Goal: Transaction & Acquisition: Purchase product/service

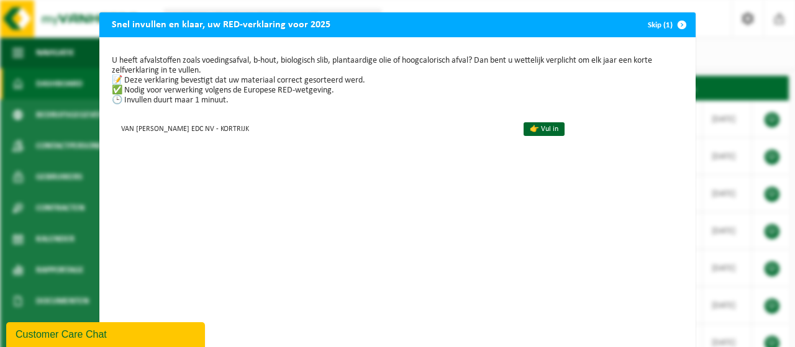
click at [681, 25] on span "button" at bounding box center [682, 24] width 25 height 25
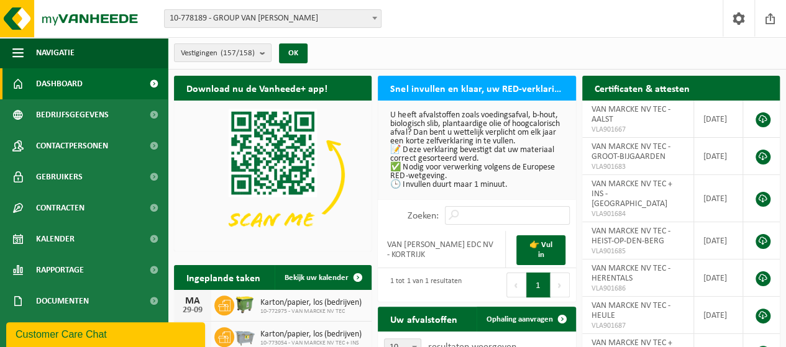
click at [268, 22] on span "10-778189 - GROUP VAN [PERSON_NAME]" at bounding box center [273, 18] width 216 height 17
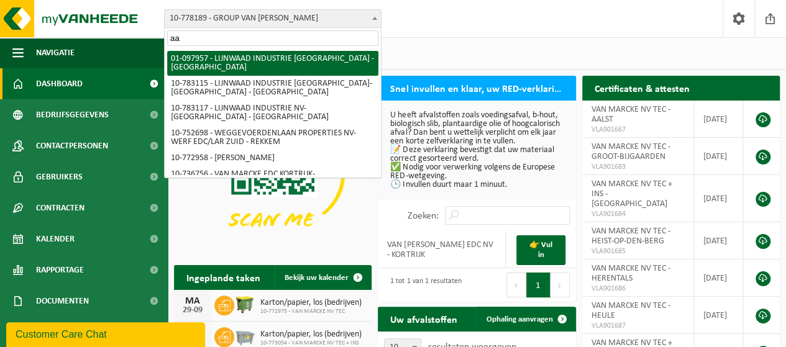
type input "aal"
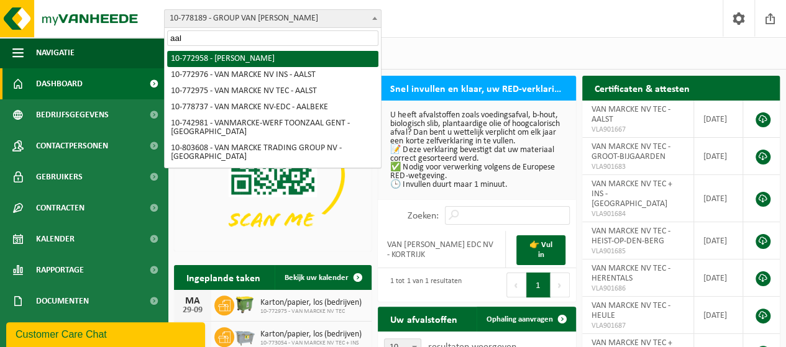
select select "20235"
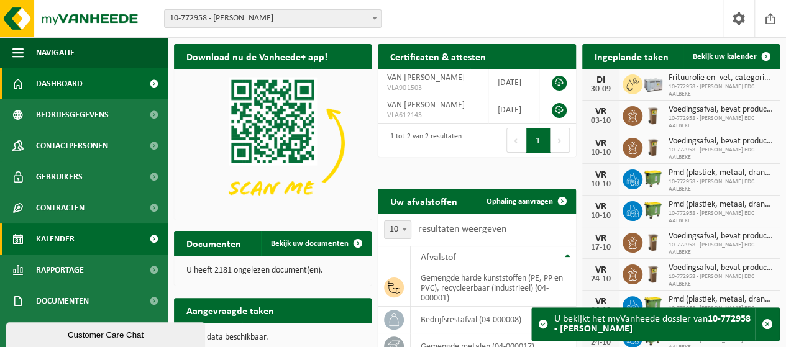
click at [85, 240] on link "Kalender" at bounding box center [84, 239] width 168 height 31
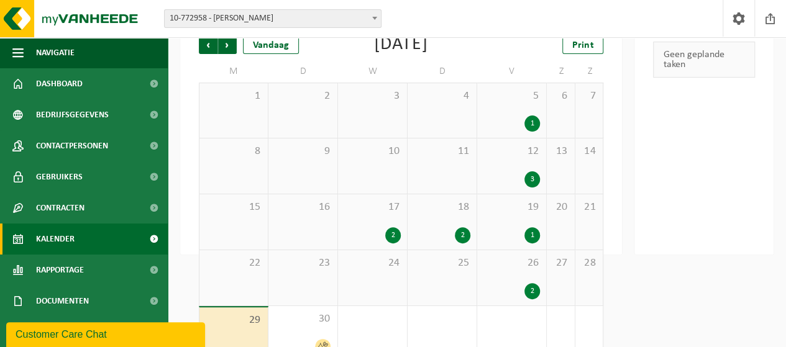
scroll to position [113, 0]
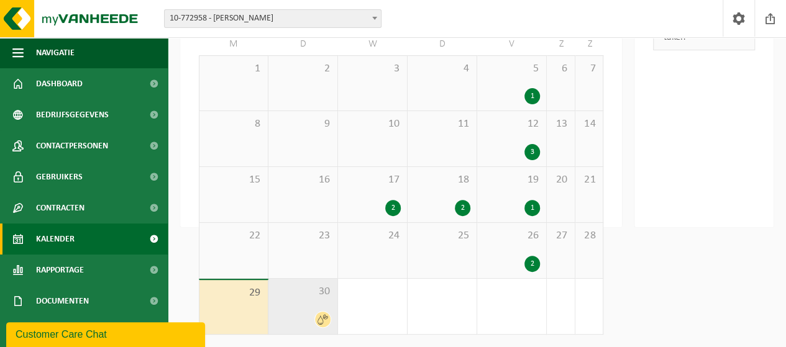
click at [294, 293] on span "30" at bounding box center [303, 292] width 57 height 14
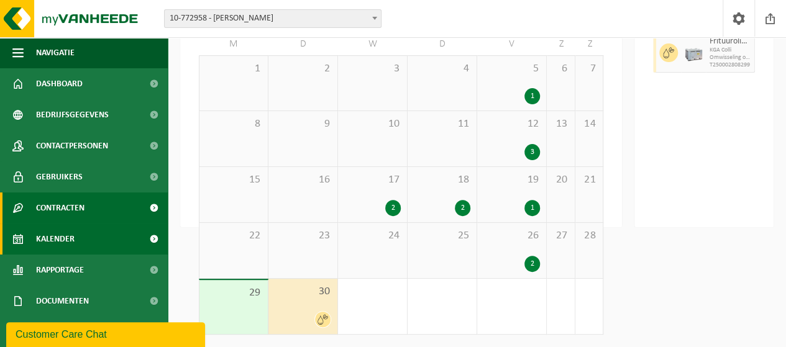
scroll to position [31, 0]
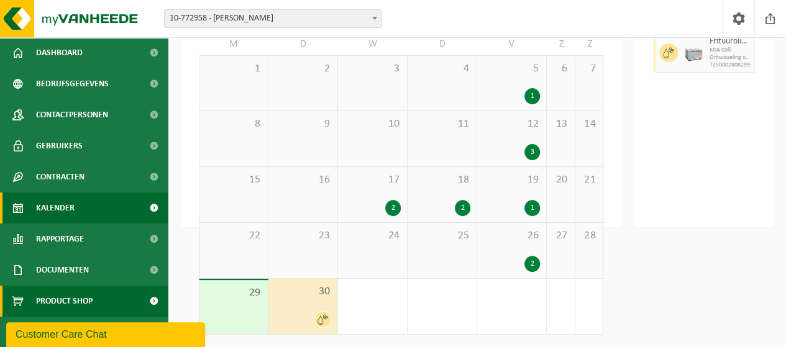
click at [82, 300] on span "Product Shop" at bounding box center [64, 301] width 57 height 31
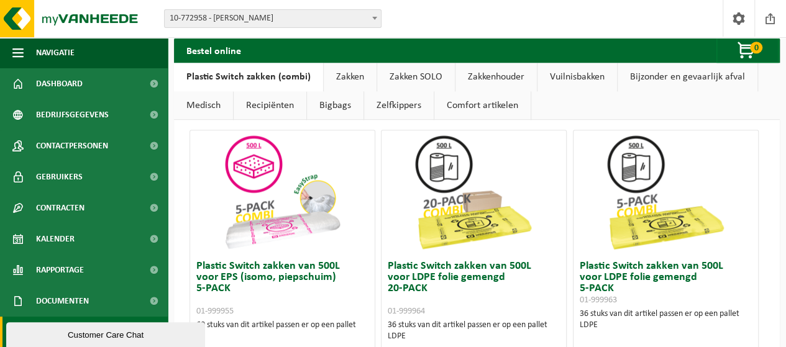
scroll to position [728, 0]
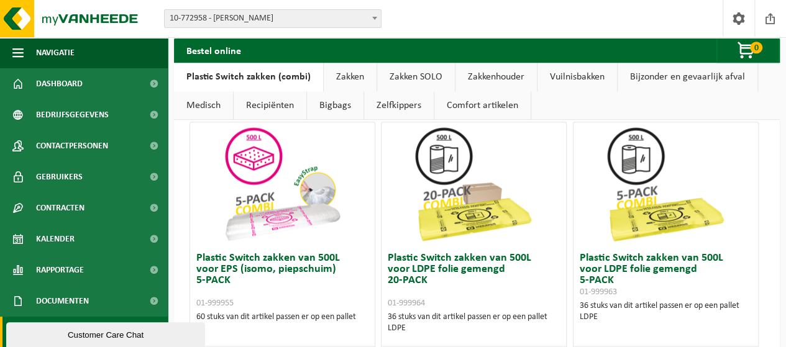
click at [252, 216] on img at bounding box center [282, 184] width 124 height 124
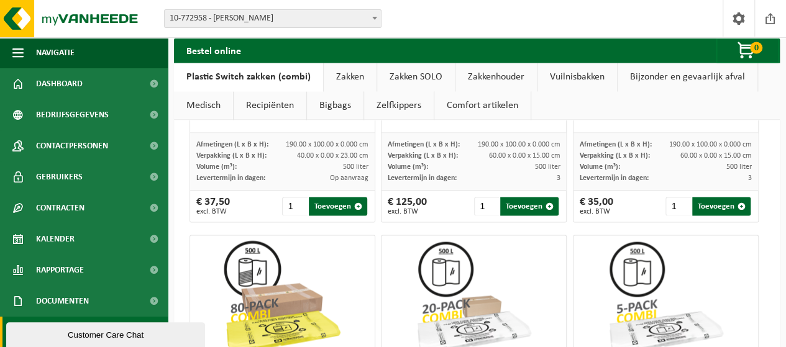
scroll to position [940, 0]
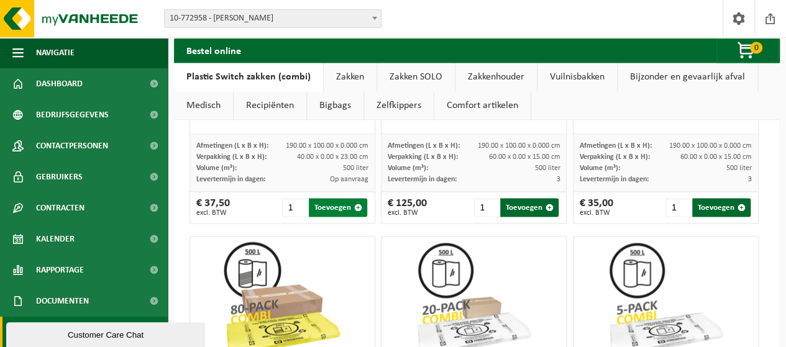
click at [357, 206] on span "button" at bounding box center [358, 208] width 8 height 8
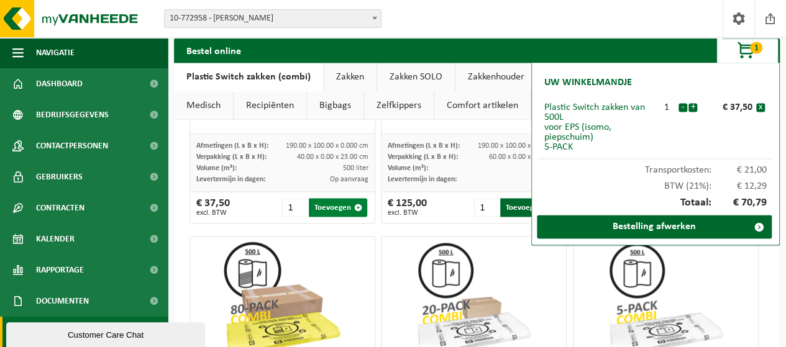
click at [357, 206] on span "button" at bounding box center [358, 208] width 8 height 8
click at [693, 106] on button "+" at bounding box center [693, 107] width 9 height 9
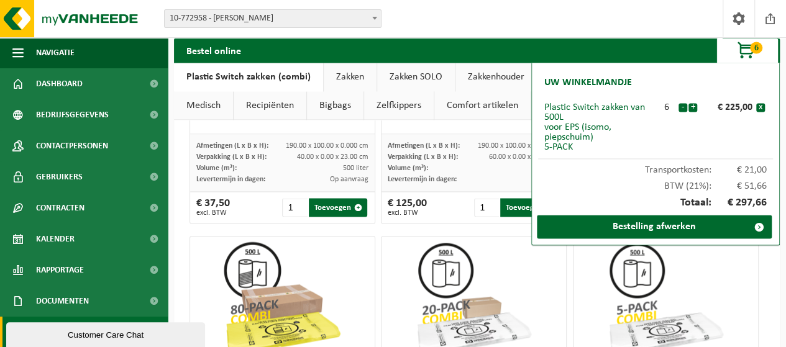
click at [693, 106] on button "+" at bounding box center [693, 107] width 9 height 9
click at [682, 108] on button "-" at bounding box center [683, 107] width 9 height 9
click at [684, 108] on button "-" at bounding box center [683, 107] width 9 height 9
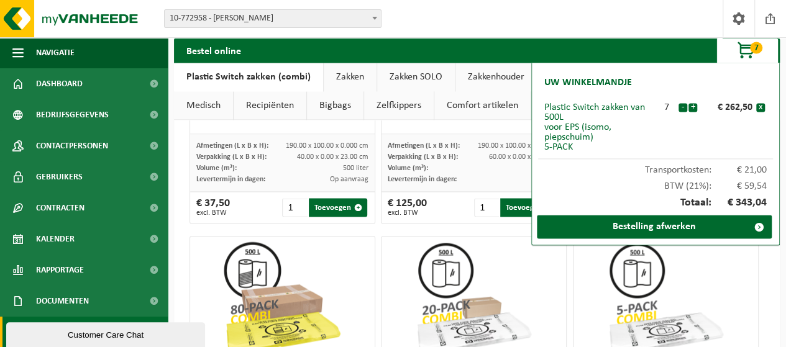
click at [684, 108] on button "-" at bounding box center [683, 107] width 9 height 9
click at [692, 104] on button "+" at bounding box center [693, 107] width 9 height 9
click at [496, 10] on div "Vestiging: 10-778189 - GROUP VAN MARCKE 01-097957 - LIJNWAAD INDUSTRIE NV - KOR…" at bounding box center [393, 19] width 786 height 38
click at [749, 47] on span "button" at bounding box center [747, 51] width 62 height 25
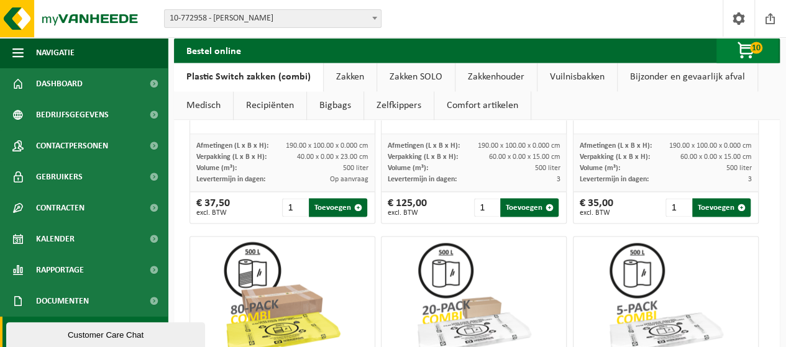
click at [746, 45] on span "button" at bounding box center [747, 51] width 62 height 25
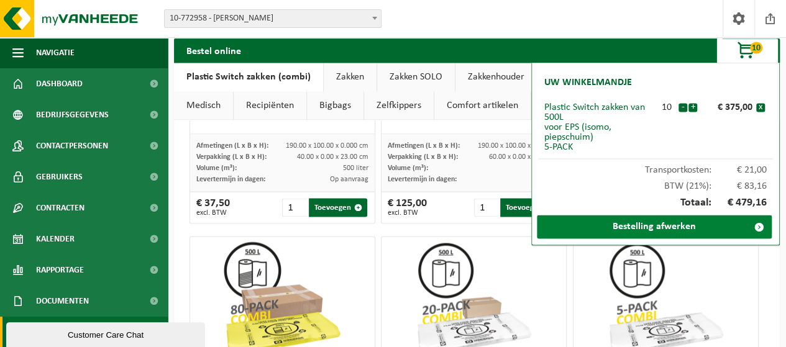
click at [641, 224] on link "Bestelling afwerken" at bounding box center [654, 227] width 235 height 24
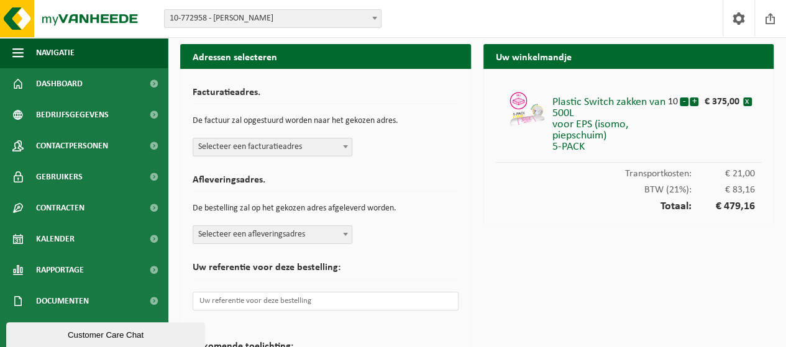
click at [323, 144] on span "Selecteer een facturatieadres" at bounding box center [272, 147] width 158 height 17
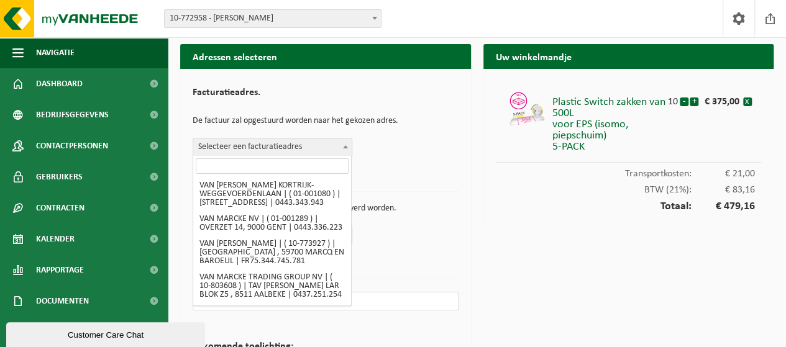
scroll to position [153, 0]
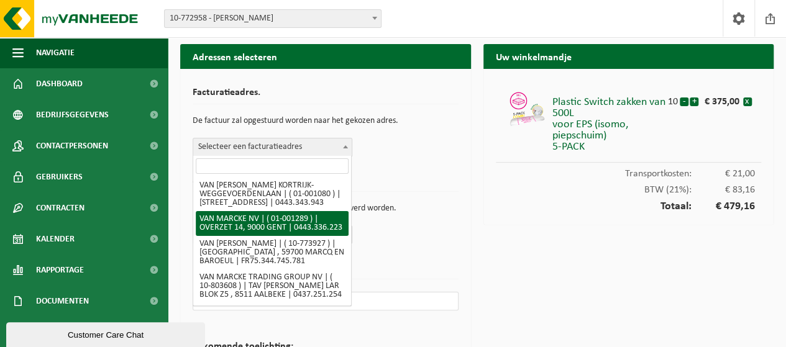
select select "8126"
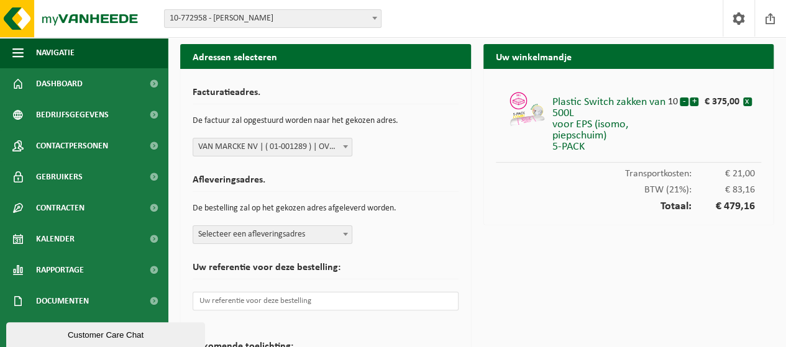
click at [342, 149] on span at bounding box center [345, 147] width 12 height 16
click at [347, 239] on span at bounding box center [345, 234] width 12 height 16
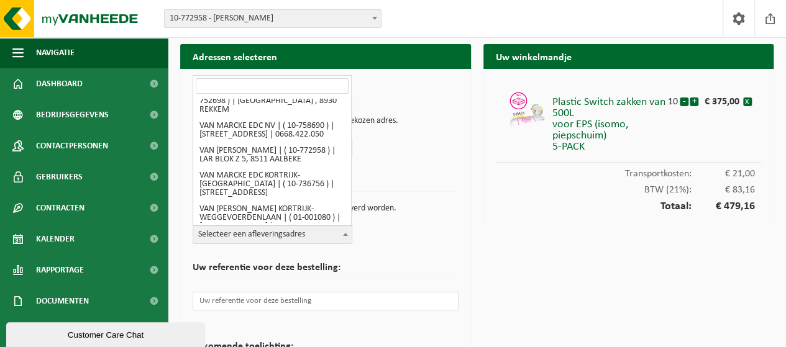
scroll to position [224, 0]
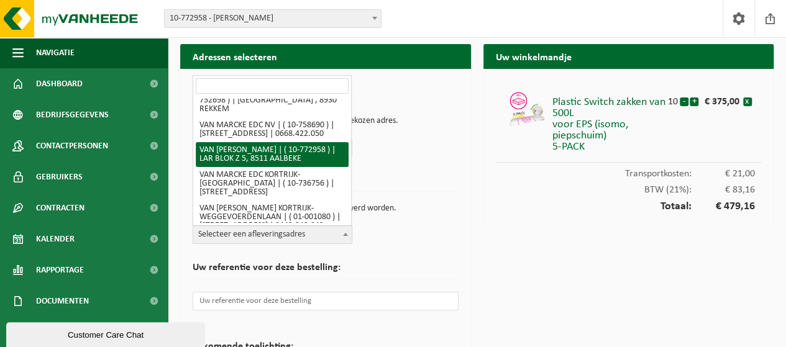
select select "20235"
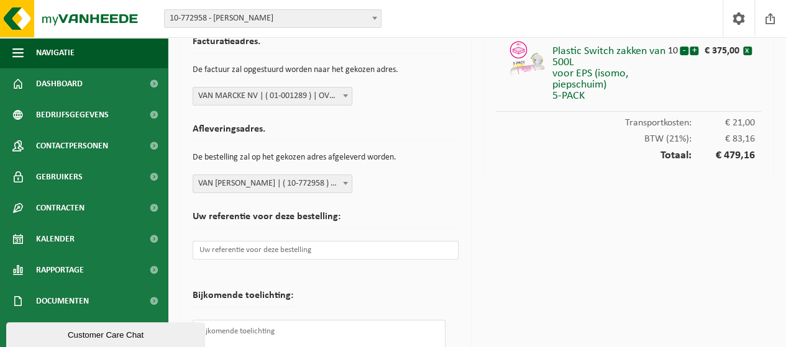
scroll to position [117, 0]
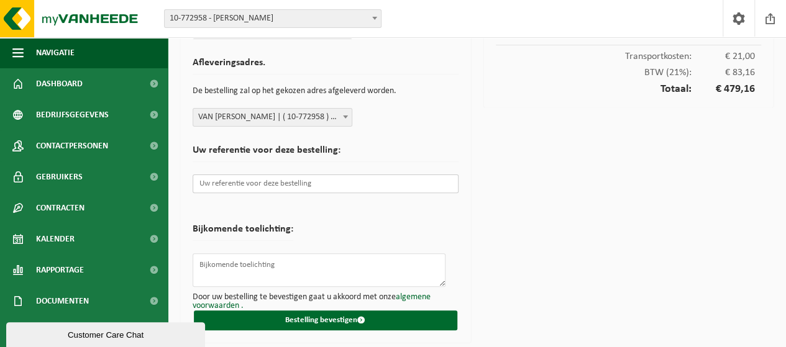
click at [319, 188] on input "text" at bounding box center [326, 184] width 266 height 19
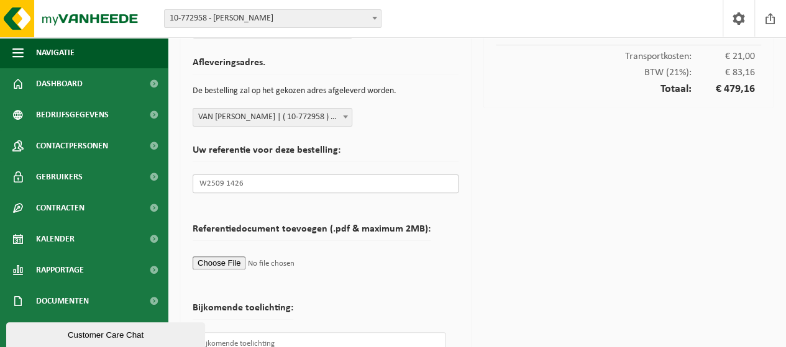
type input "W2509 1426"
click at [462, 227] on div "Facturatieadres. De factuur zal opgestuurd worden naar het gekozen adres. Selec…" at bounding box center [325, 187] width 291 height 470
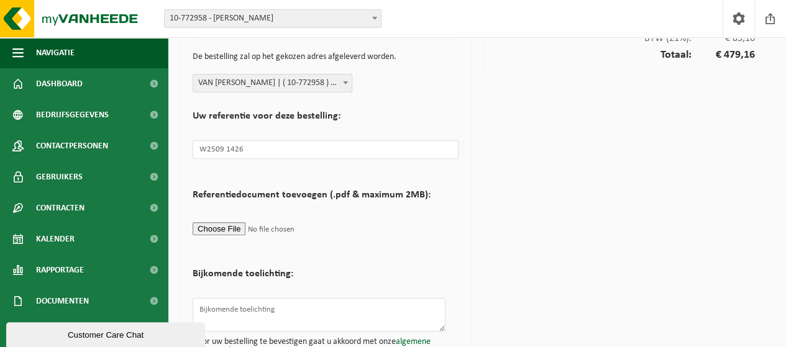
scroll to position [196, 0]
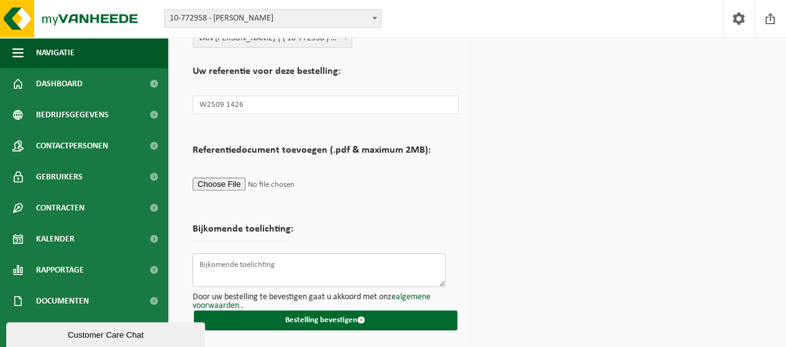
click at [377, 265] on textarea at bounding box center [319, 271] width 253 height 34
type textarea "L"
type textarea "V"
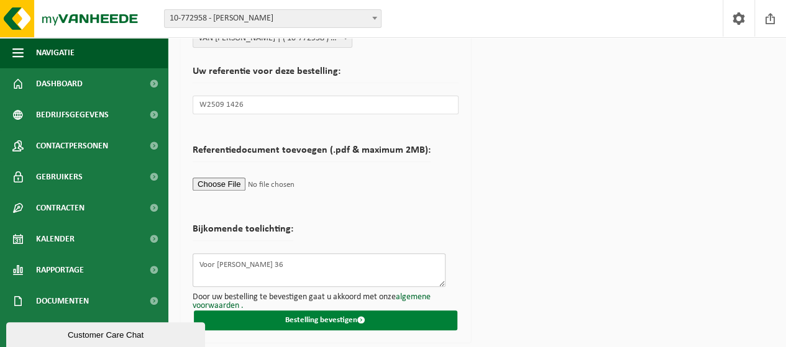
type textarea "Voor [PERSON_NAME] 36"
click at [314, 320] on button "Bestelling bevestigen" at bounding box center [325, 321] width 263 height 20
